Goal: Task Accomplishment & Management: Manage account settings

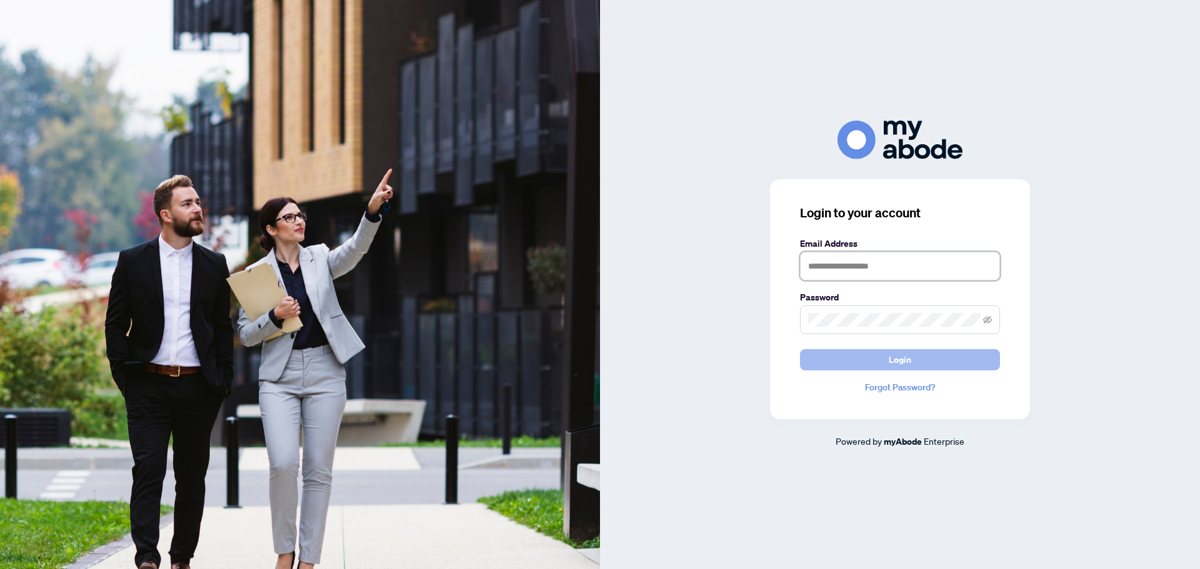
type input "**********"
click at [897, 361] on span "Login" at bounding box center [900, 360] width 22 height 20
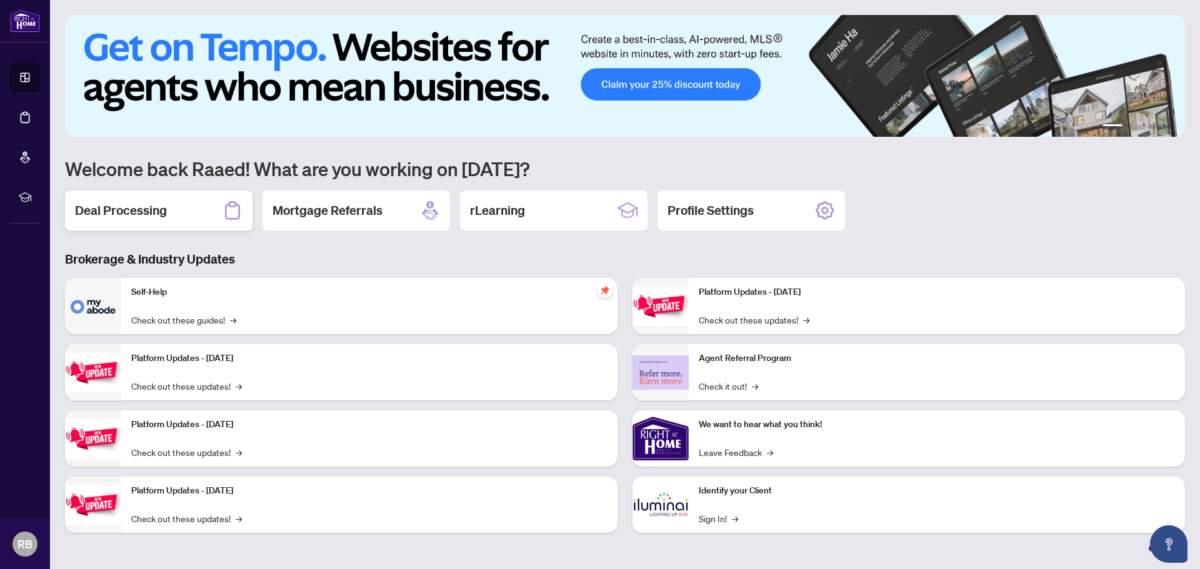
click at [134, 215] on h2 "Deal Processing" at bounding box center [121, 210] width 92 height 17
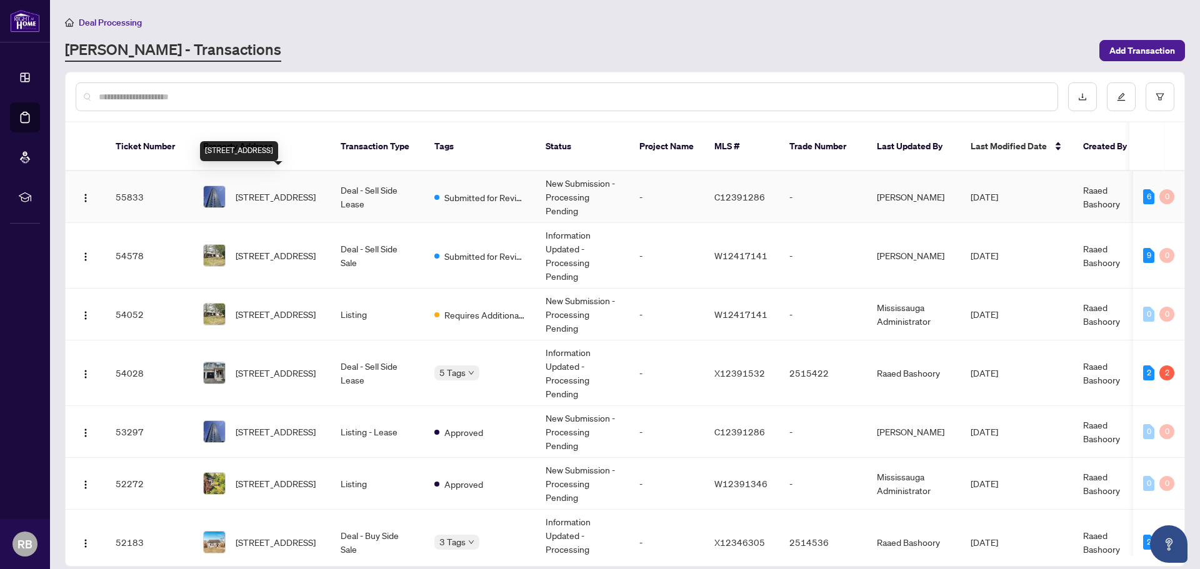
click at [282, 190] on span "507-11 Brunel Crt, Toronto, Ontario M5V 3Y3, Canada" at bounding box center [276, 197] width 80 height 14
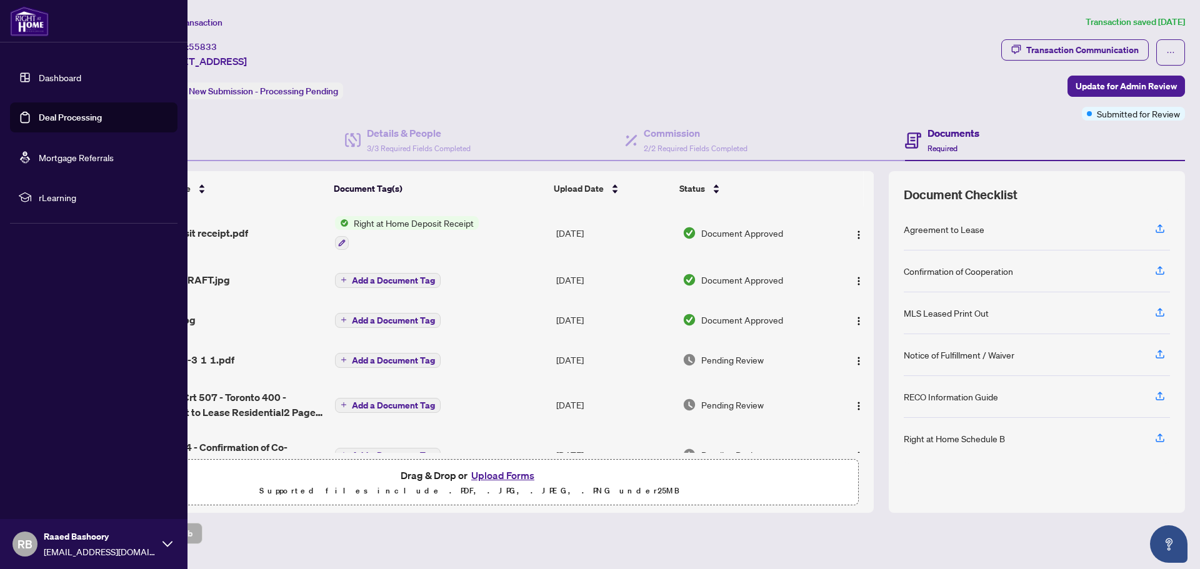
click at [59, 77] on link "Dashboard" at bounding box center [60, 77] width 42 height 11
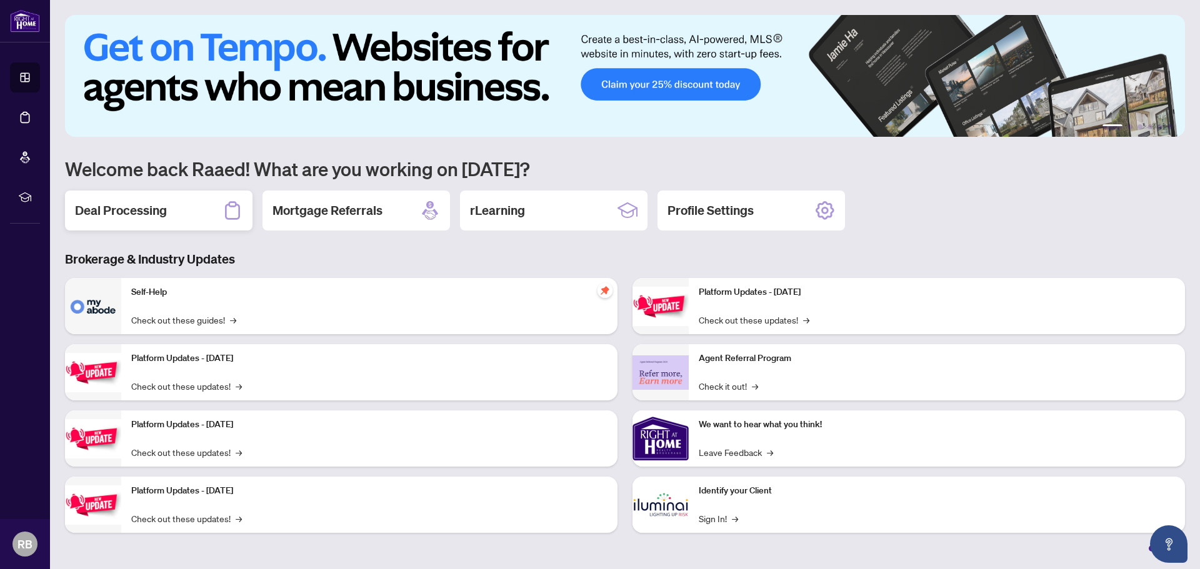
click at [166, 216] on h2 "Deal Processing" at bounding box center [121, 210] width 92 height 17
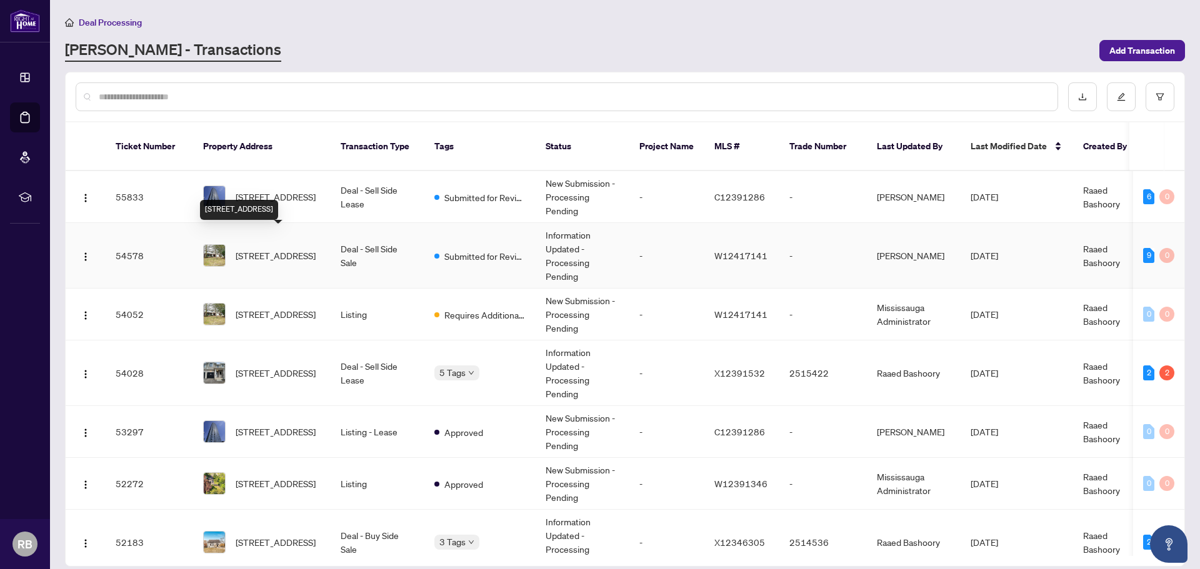
click at [281, 249] on span "1276 HILLVIEW Cres, Oakville, Ontario L6H 2C7, Canada" at bounding box center [276, 256] width 80 height 14
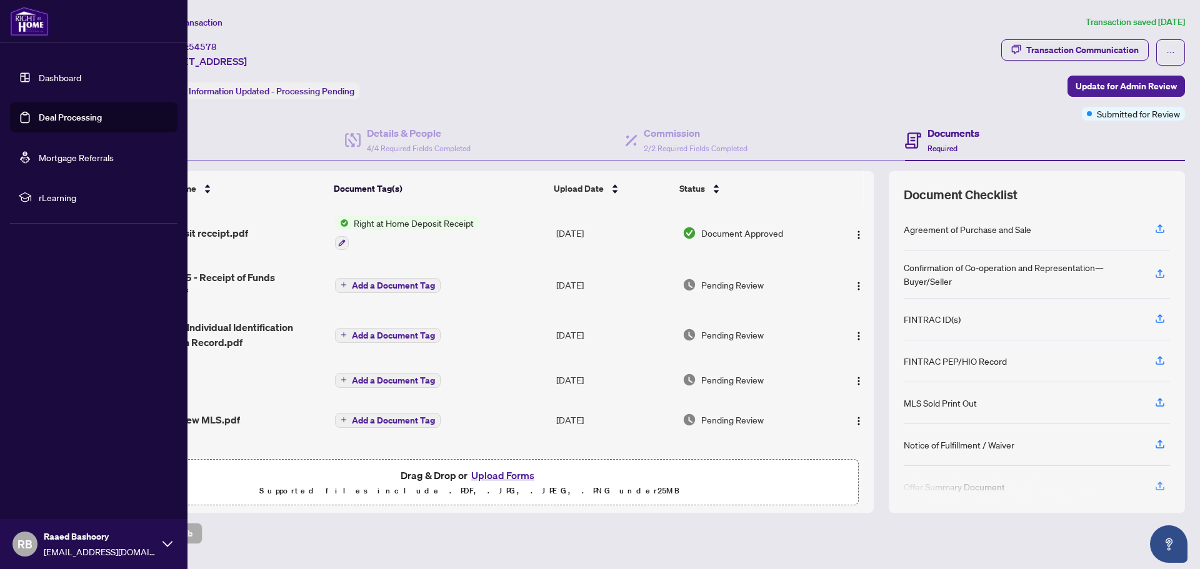
click at [56, 76] on link "Dashboard" at bounding box center [60, 77] width 42 height 11
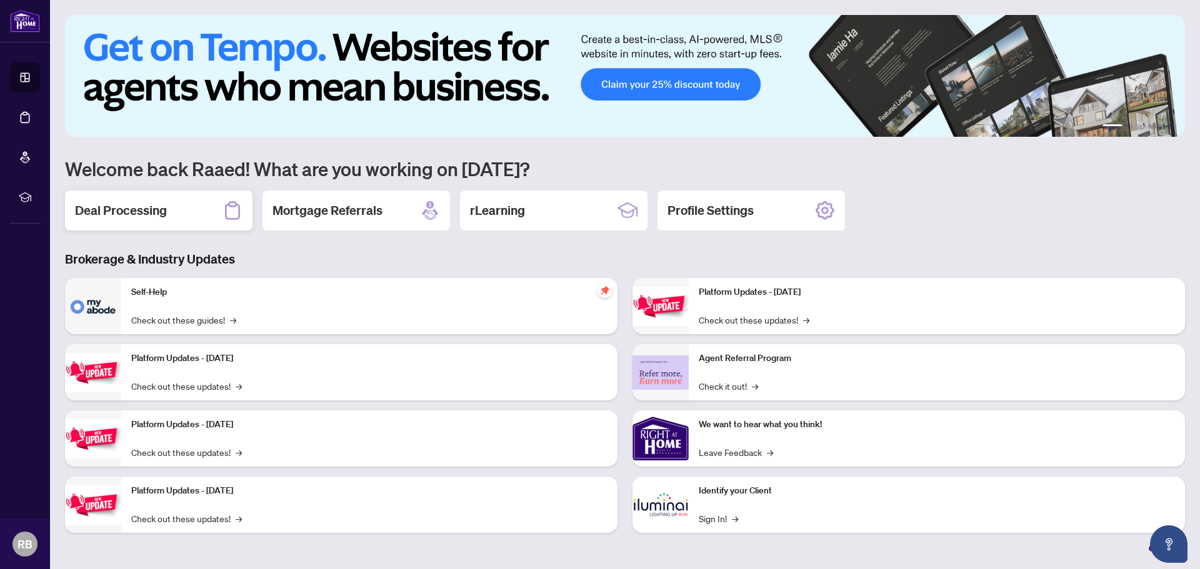
click at [149, 207] on h2 "Deal Processing" at bounding box center [121, 210] width 92 height 17
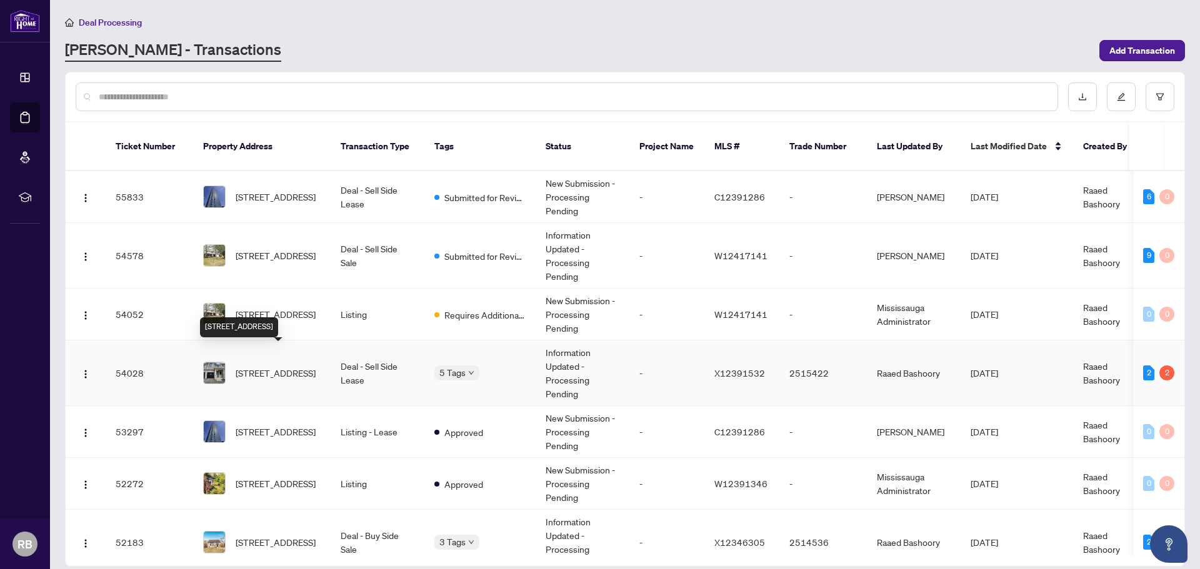
click at [284, 366] on span "141 Aquasanta Cres, Hamilton, Ontario L9B 0J8, Canada" at bounding box center [276, 373] width 80 height 14
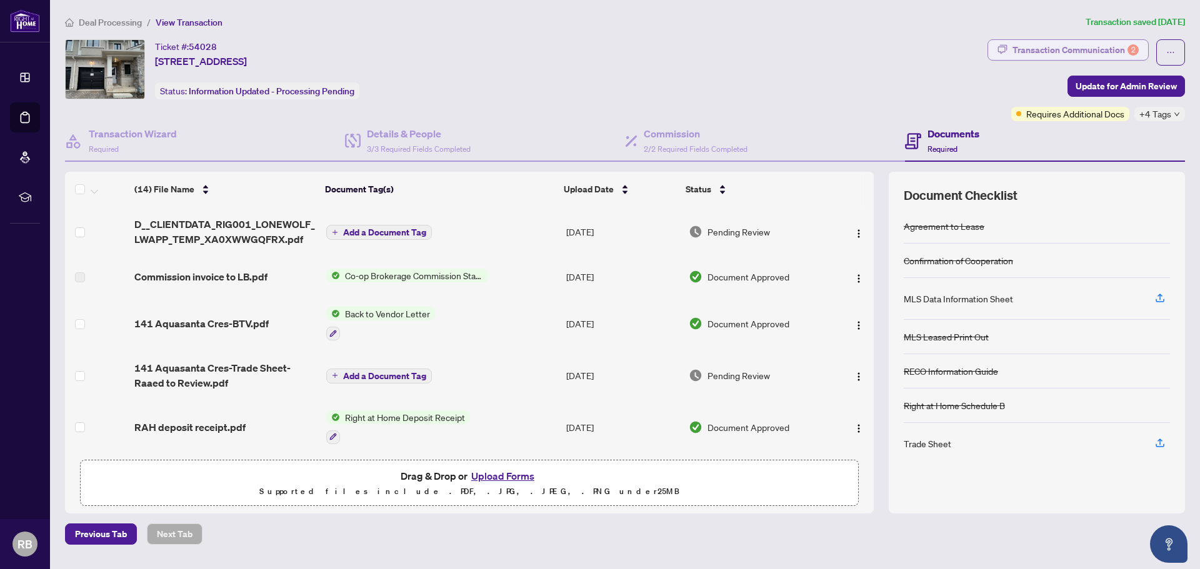
click at [1068, 52] on div "Transaction Communication 2" at bounding box center [1075, 50] width 126 height 20
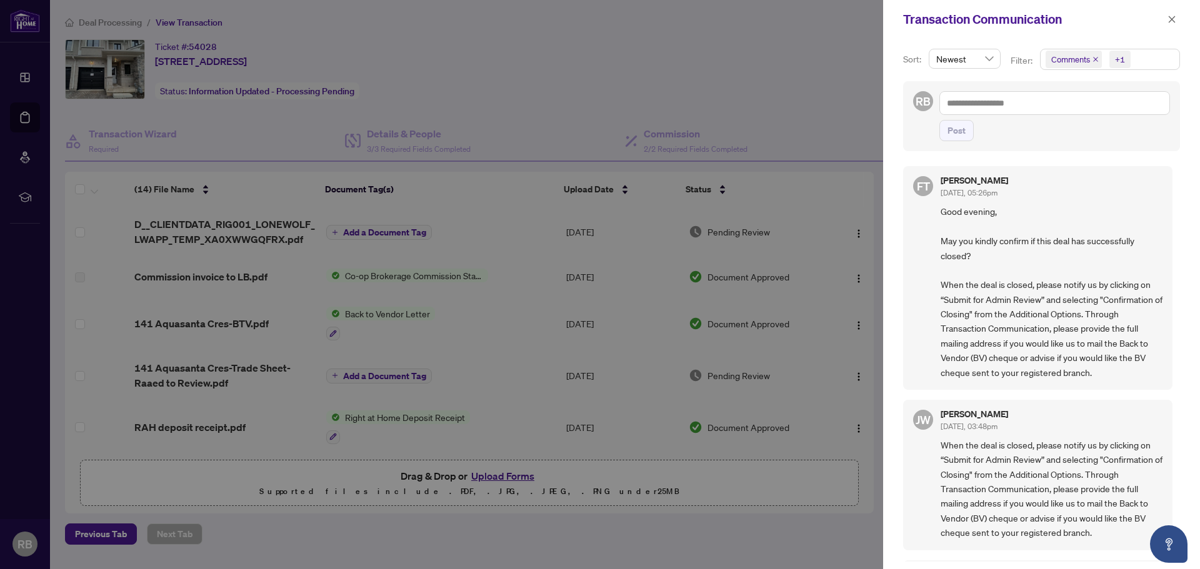
click at [792, 76] on div at bounding box center [600, 284] width 1200 height 569
click at [454, 57] on div at bounding box center [600, 284] width 1200 height 569
click at [1170, 21] on icon "close" at bounding box center [1171, 19] width 9 height 9
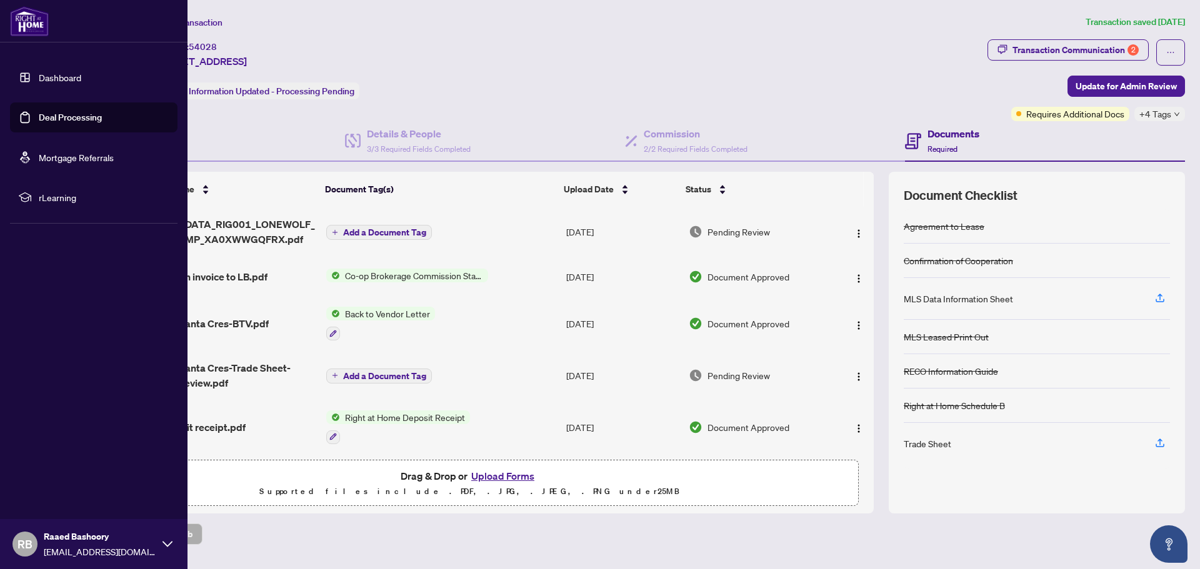
click at [56, 121] on link "Deal Processing" at bounding box center [70, 117] width 63 height 11
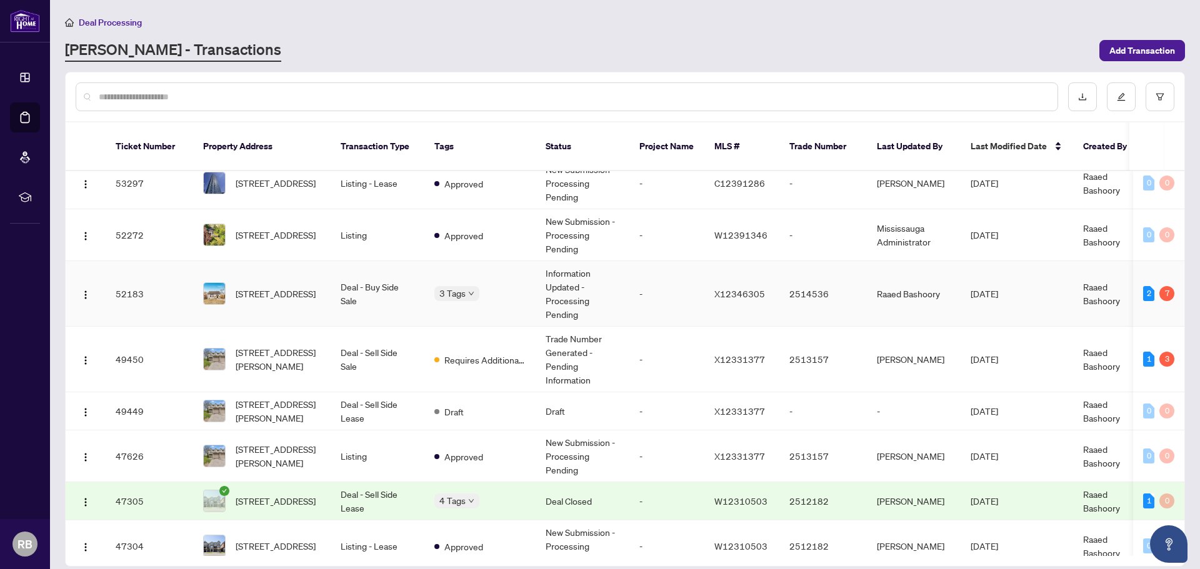
scroll to position [249, 0]
click at [309, 352] on span "43-20 Paulander Dr, Kitchener, Ontario N2M 5L3, Canada" at bounding box center [278, 358] width 85 height 27
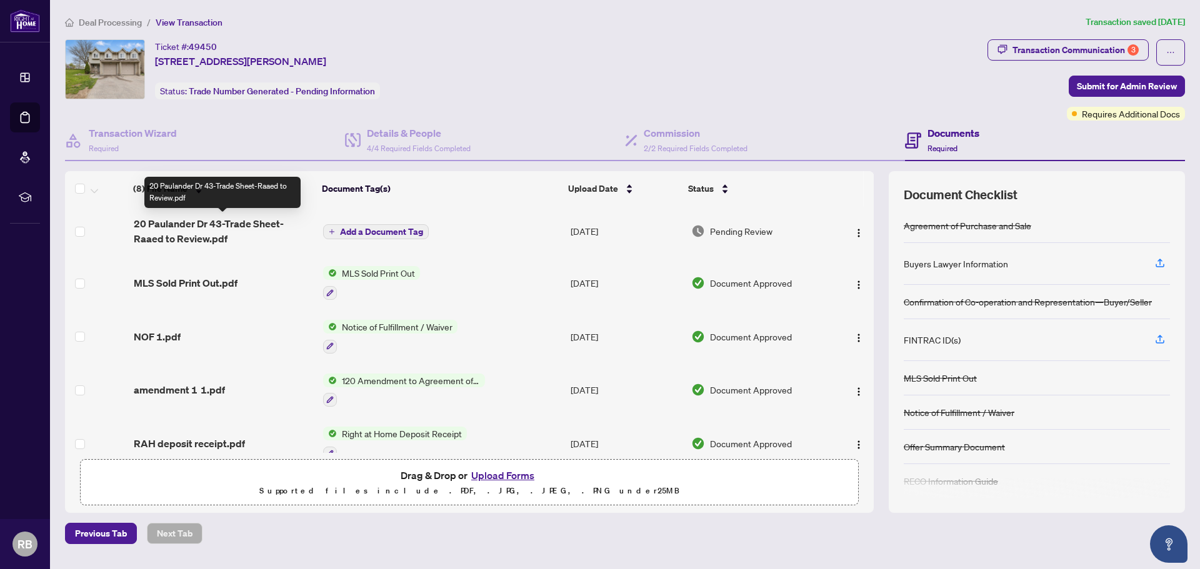
click at [212, 226] on span "20 Paulander Dr 43-Trade Sheet-Raaed to Review.pdf" at bounding box center [223, 231] width 179 height 30
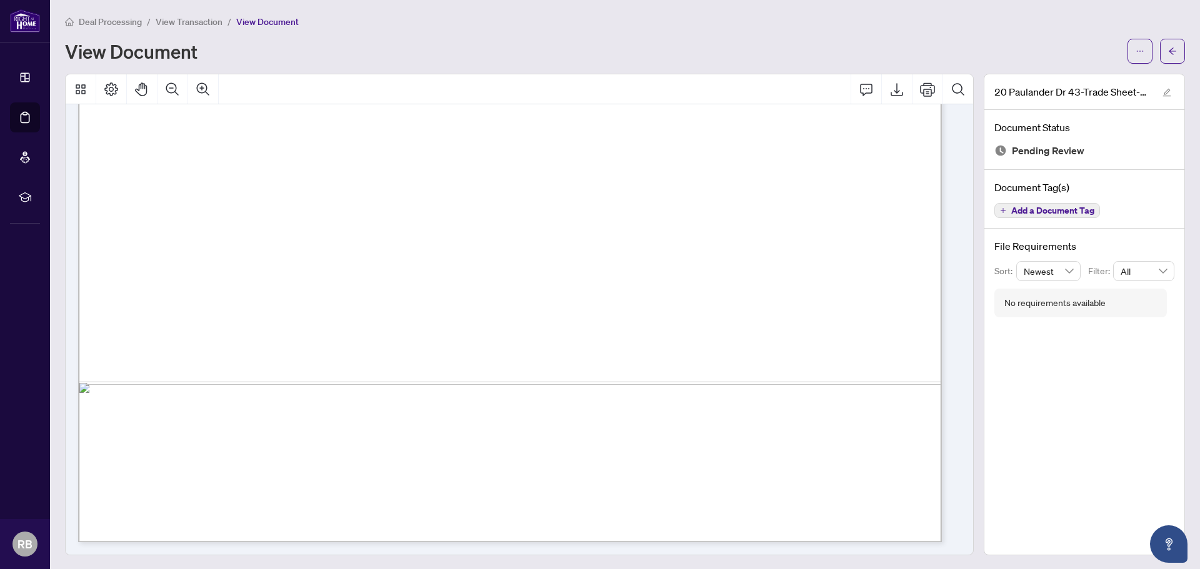
scroll to position [1, 0]
